Goal: Find specific fact: Find specific fact

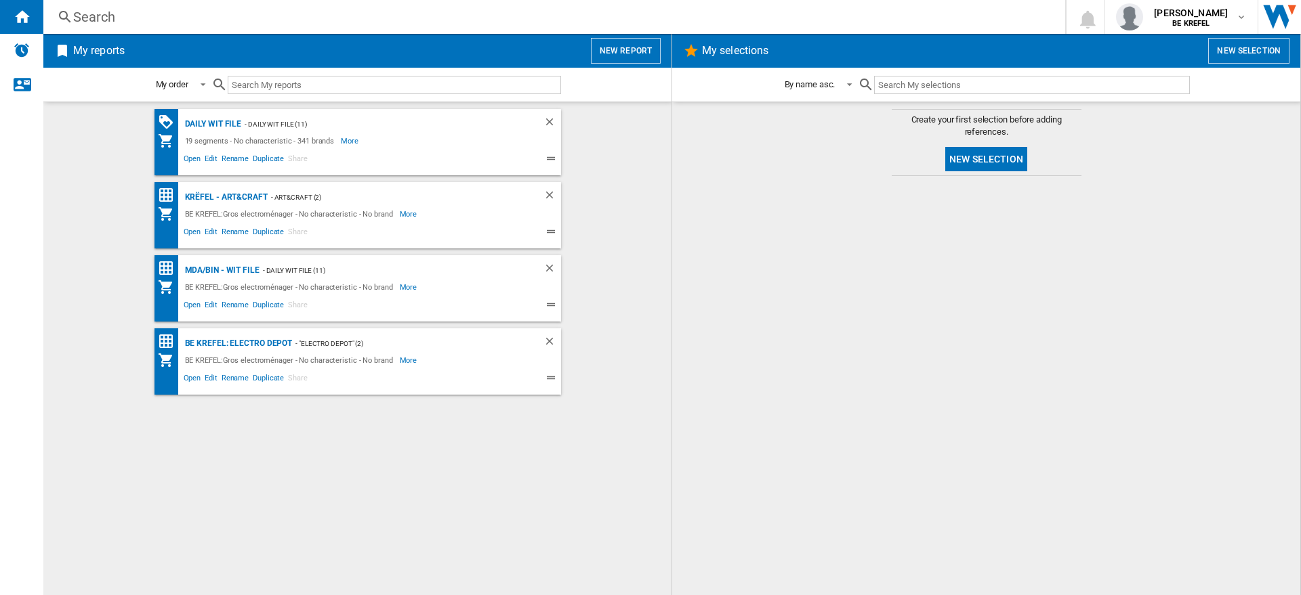
click at [190, 5] on div "Search Search 0 [PERSON_NAME] BE KREFEL BE KREFEL My settings Logout" at bounding box center [671, 17] width 1257 height 34
click at [190, 14] on div "Search" at bounding box center [551, 16] width 957 height 19
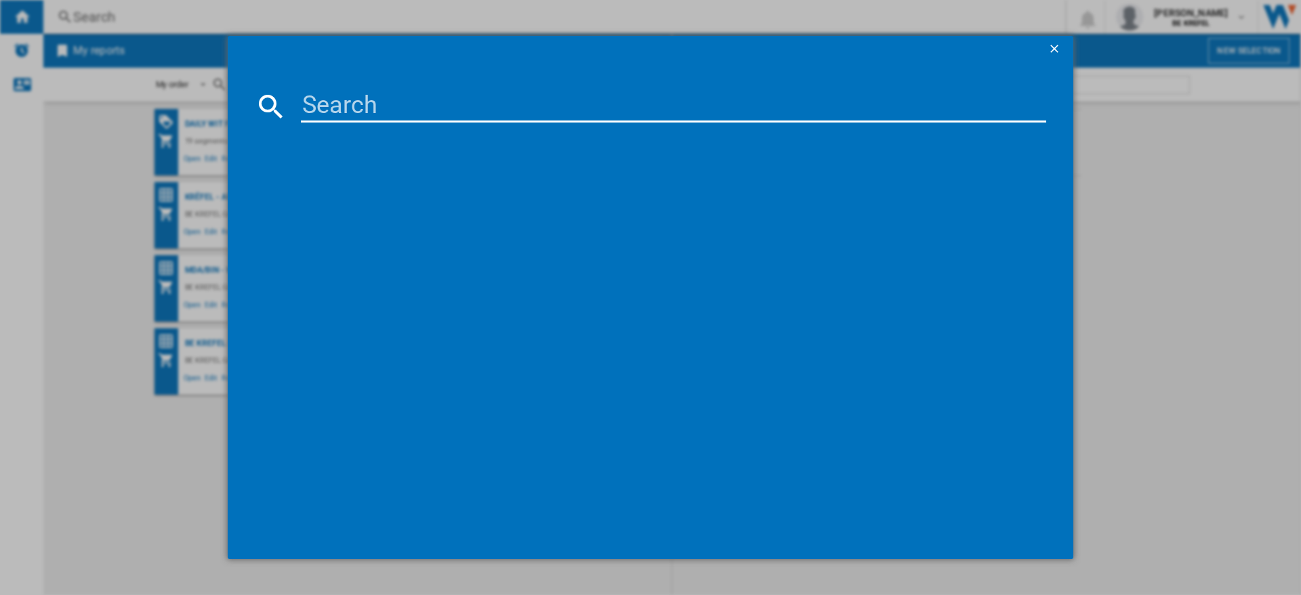
click at [332, 93] on input at bounding box center [673, 106] width 745 height 33
paste input "41011403"
type input "41011403"
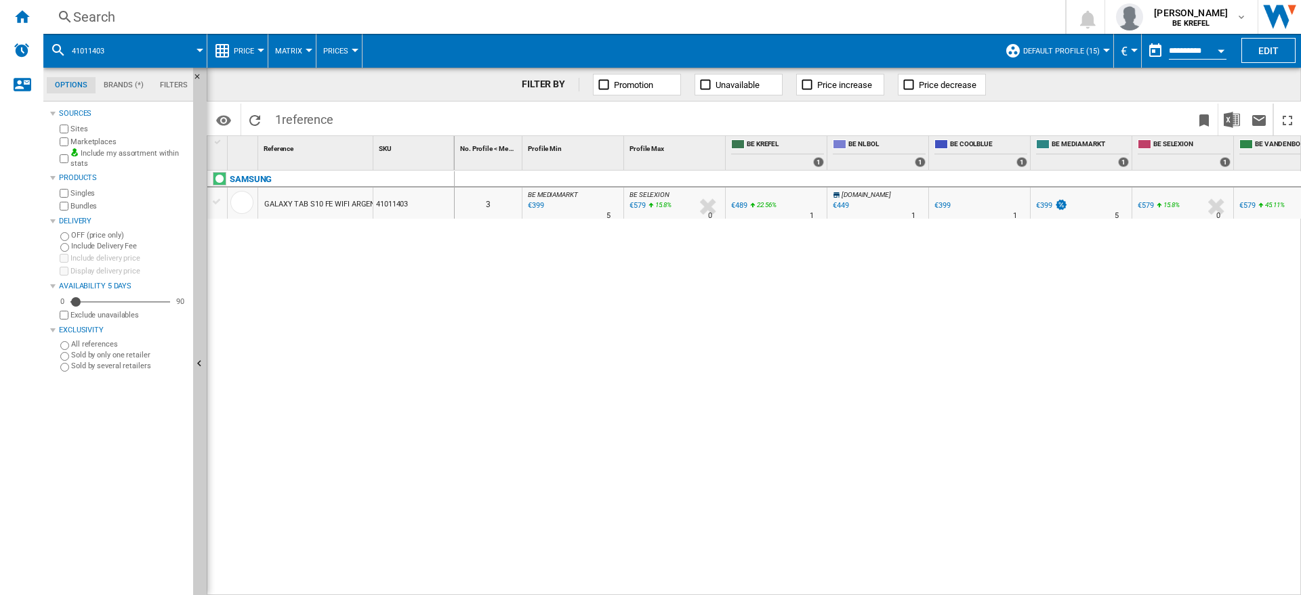
click at [1049, 203] on div "€399" at bounding box center [1044, 205] width 16 height 9
click at [941, 203] on div "€399" at bounding box center [942, 205] width 16 height 9
